Goal: Task Accomplishment & Management: Manage account settings

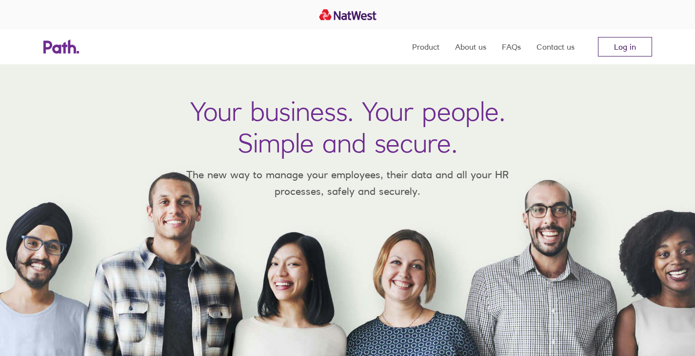
click at [608, 52] on link "Log in" at bounding box center [625, 47] width 54 height 20
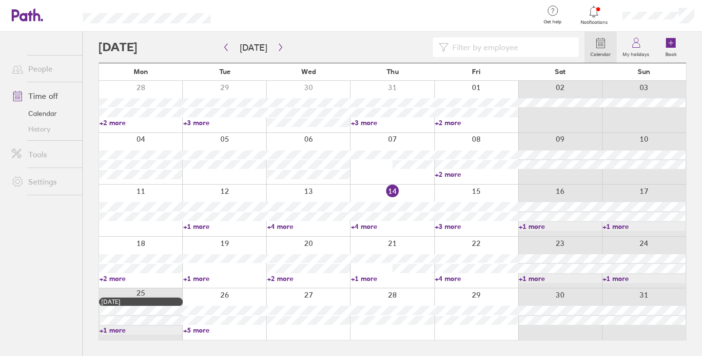
click at [288, 279] on link "+2 more" at bounding box center [308, 279] width 83 height 9
click at [275, 48] on button "button" at bounding box center [281, 47] width 12 height 16
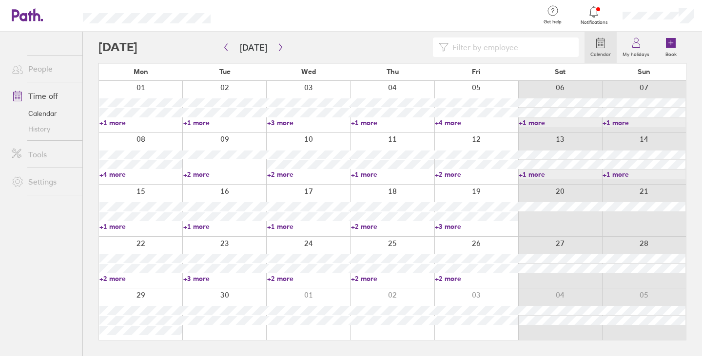
click at [446, 170] on div at bounding box center [476, 159] width 84 height 52
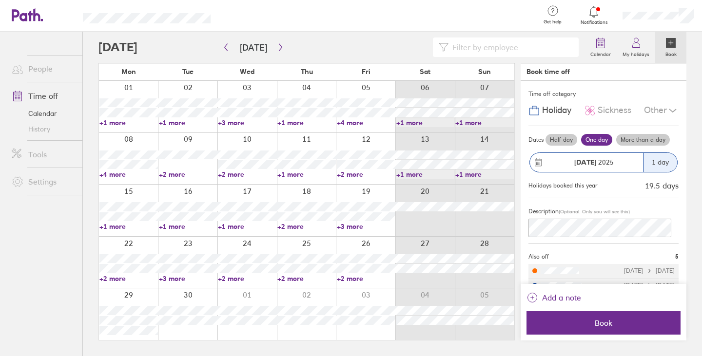
click at [350, 171] on link "+2 more" at bounding box center [366, 174] width 59 height 9
click at [345, 176] on link "+2 more" at bounding box center [366, 174] width 59 height 9
click at [350, 122] on link "+4 more" at bounding box center [366, 122] width 59 height 9
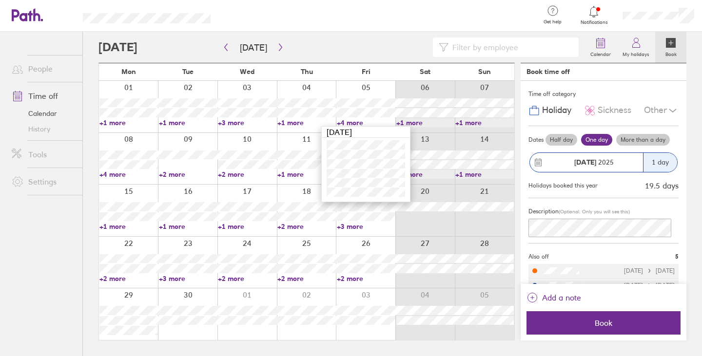
click at [350, 122] on link "+4 more" at bounding box center [366, 122] width 59 height 9
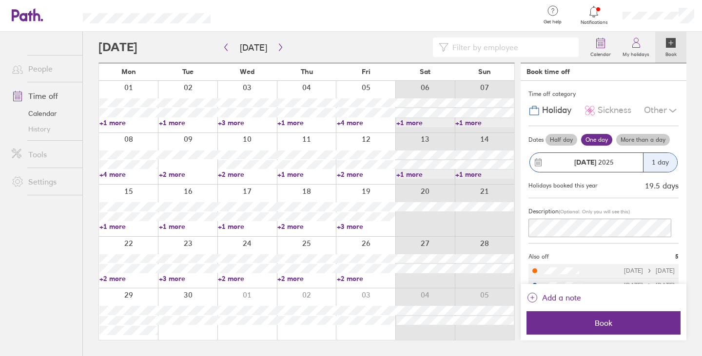
click at [410, 173] on link "+1 more" at bounding box center [425, 174] width 59 height 9
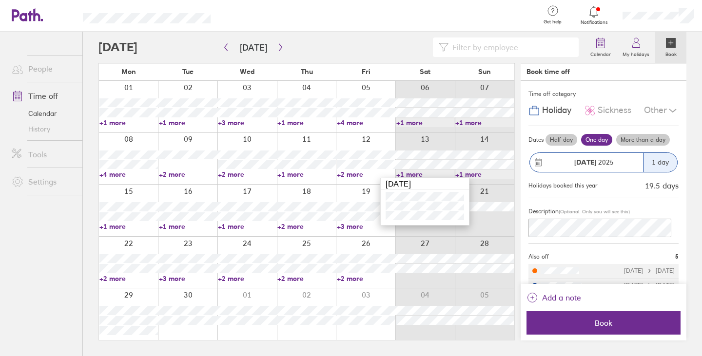
click at [121, 279] on link "+2 more" at bounding box center [128, 279] width 59 height 9
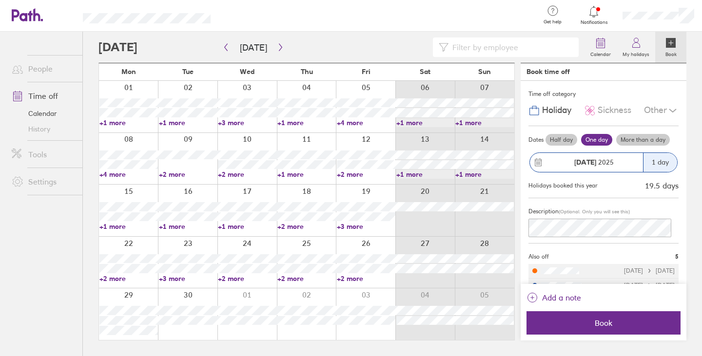
click at [112, 278] on link "+2 more" at bounding box center [128, 279] width 59 height 9
click at [350, 121] on link "+4 more" at bounding box center [366, 122] width 59 height 9
click at [350, 120] on link "+4 more" at bounding box center [366, 122] width 59 height 9
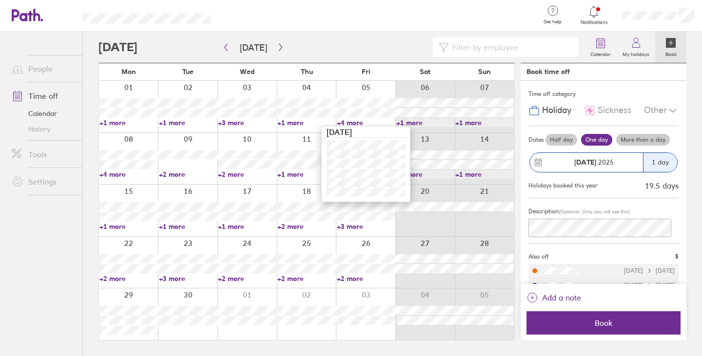
click at [291, 227] on link "+2 more" at bounding box center [306, 226] width 59 height 9
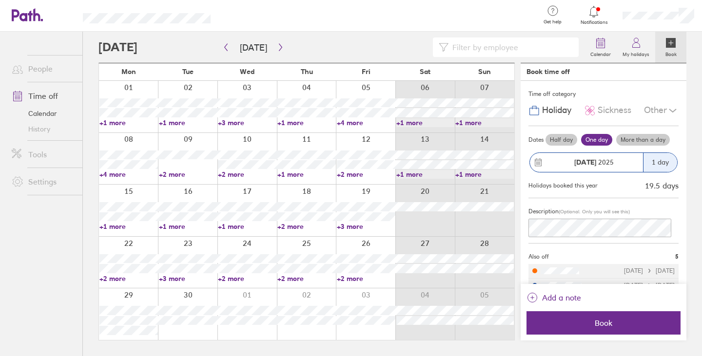
click at [358, 226] on link "+3 more" at bounding box center [366, 226] width 59 height 9
